Goal: Use online tool/utility: Utilize a website feature to perform a specific function

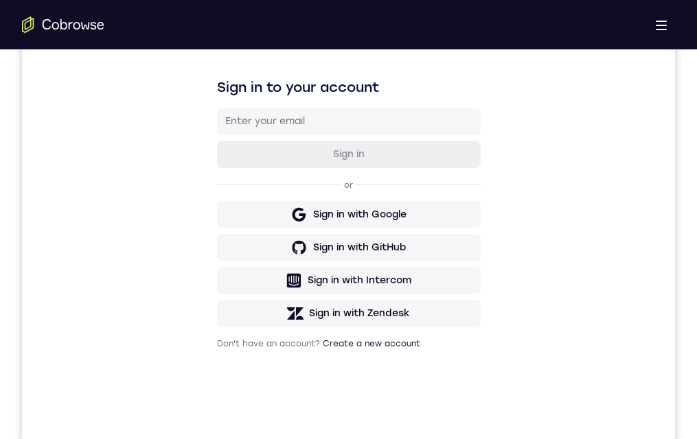
drag, startPoint x: 386, startPoint y: 857, endPoint x: 407, endPoint y: 632, distance: 225.5
drag, startPoint x: 395, startPoint y: 763, endPoint x: 401, endPoint y: 671, distance: 92.1
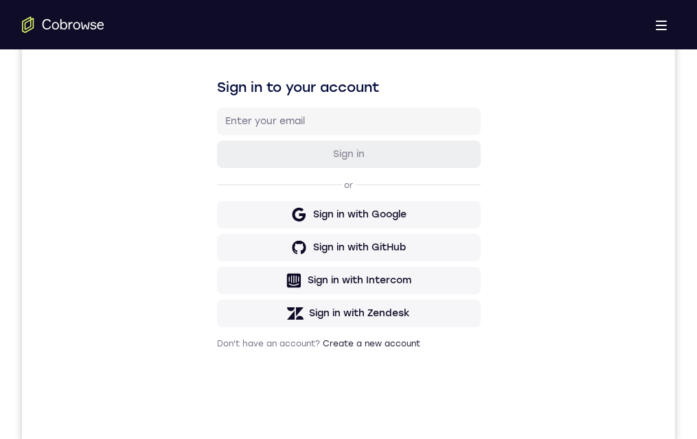
drag, startPoint x: 367, startPoint y: 806, endPoint x: 398, endPoint y: 656, distance: 153.6
drag, startPoint x: 382, startPoint y: 846, endPoint x: 442, endPoint y: 653, distance: 201.9
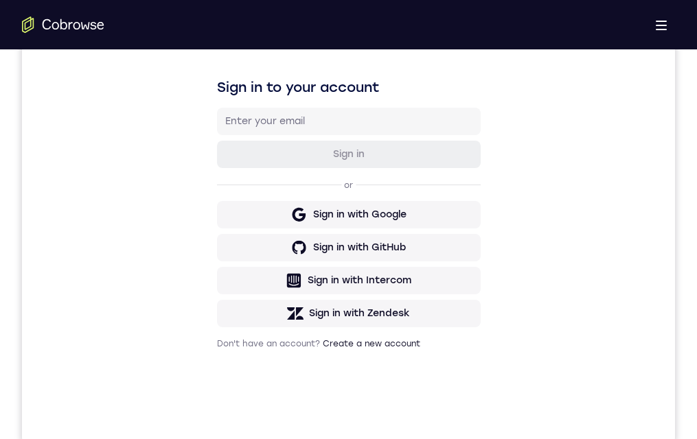
drag, startPoint x: 373, startPoint y: 887, endPoint x: 391, endPoint y: 772, distance: 116.0
